Goal: Find specific page/section: Find specific page/section

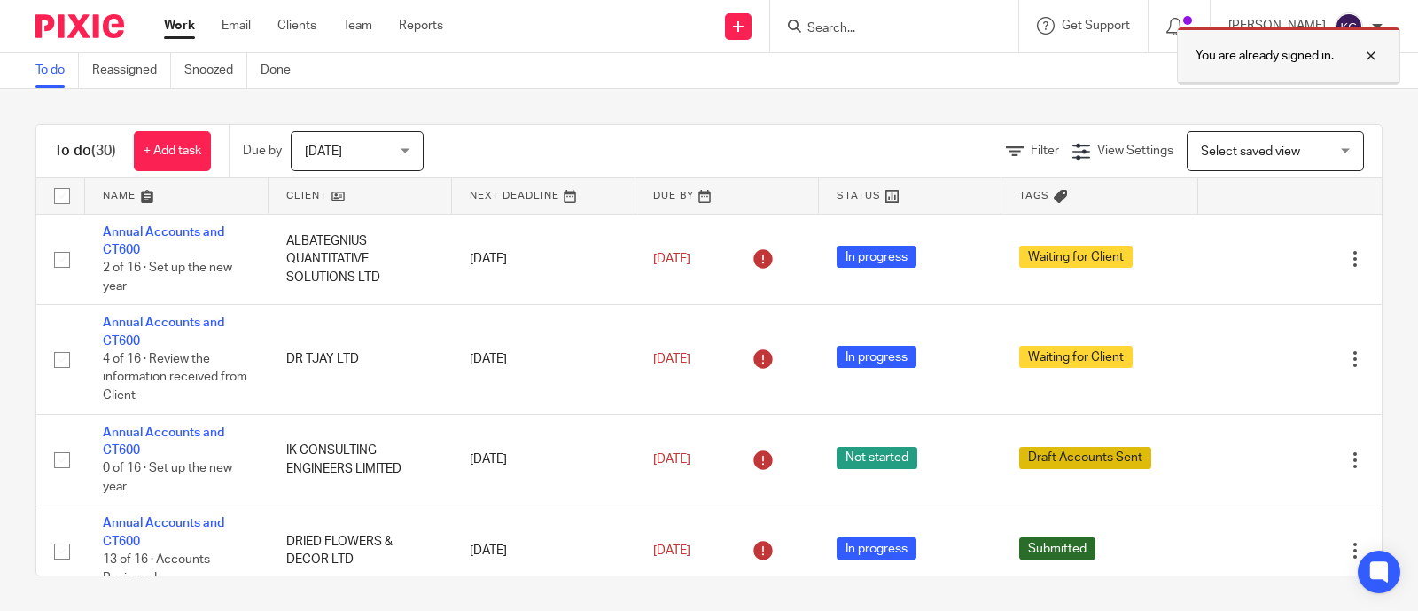
click at [1367, 53] on div at bounding box center [1358, 55] width 48 height 21
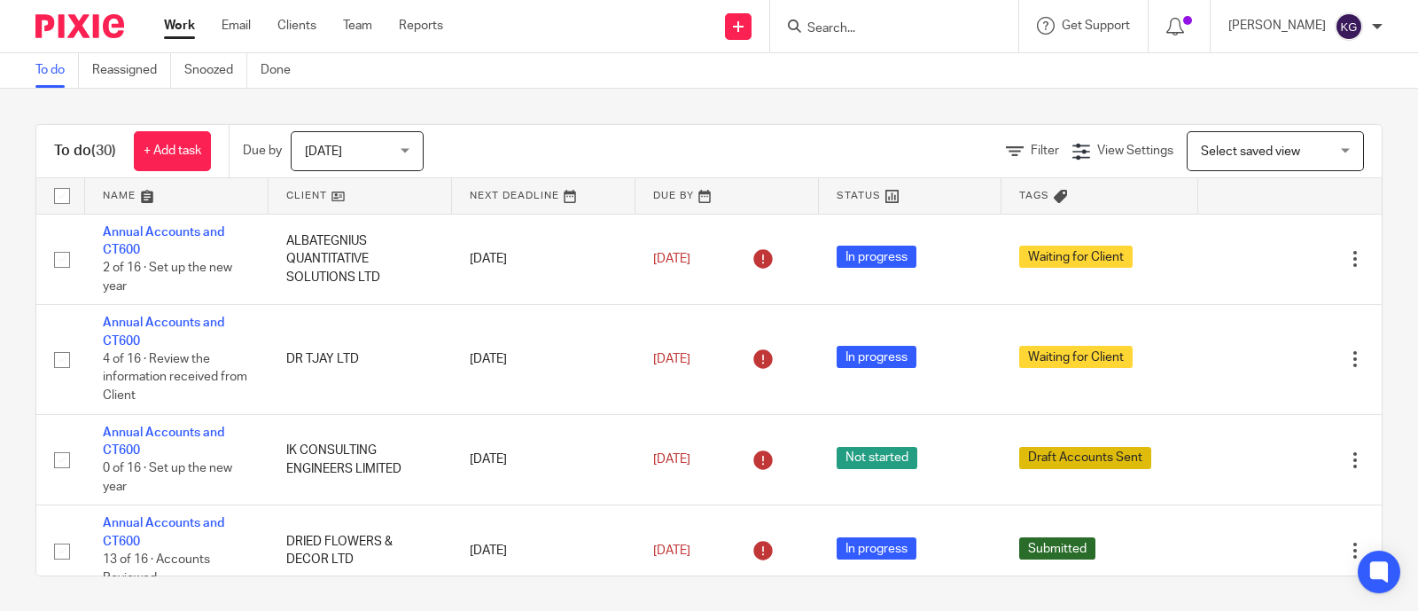
click at [806, 29] on input "Search" at bounding box center [886, 29] width 160 height 16
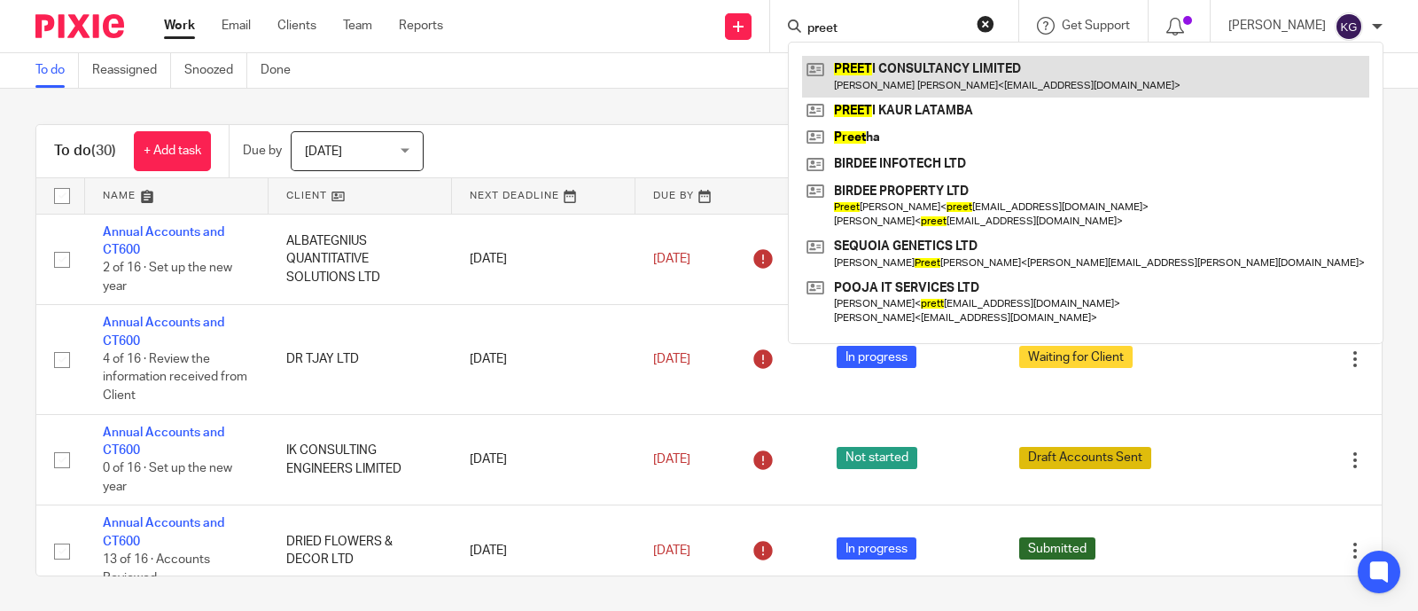
type input "preet"
click at [853, 80] on link at bounding box center [1085, 76] width 567 height 41
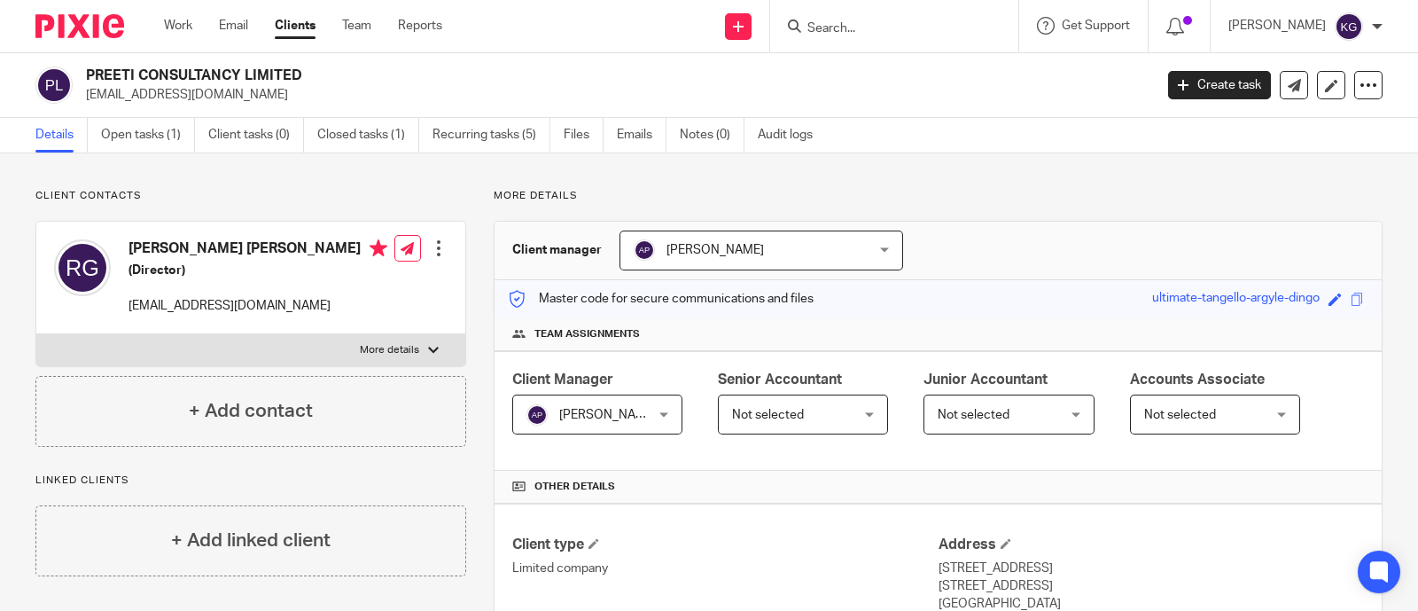
click at [891, 197] on p "More details" at bounding box center [938, 196] width 889 height 14
click at [806, 26] on input "Search" at bounding box center [886, 29] width 160 height 16
click at [914, 201] on p "More details" at bounding box center [938, 196] width 889 height 14
